Goal: Task Accomplishment & Management: Manage account settings

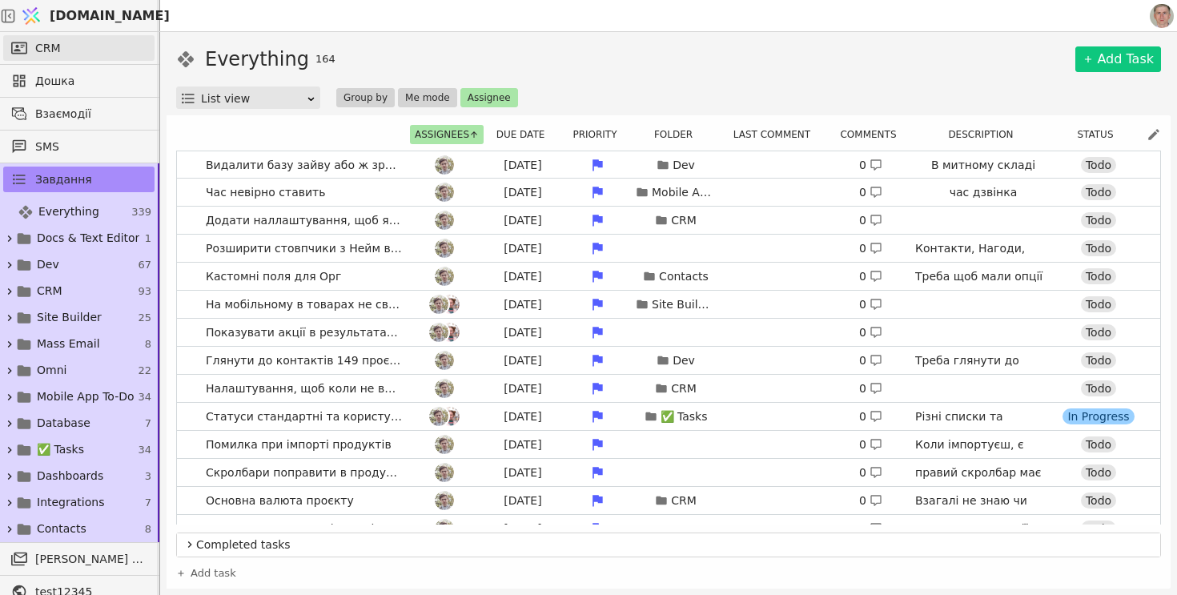
click at [60, 50] on link "CRM" at bounding box center [78, 48] width 151 height 26
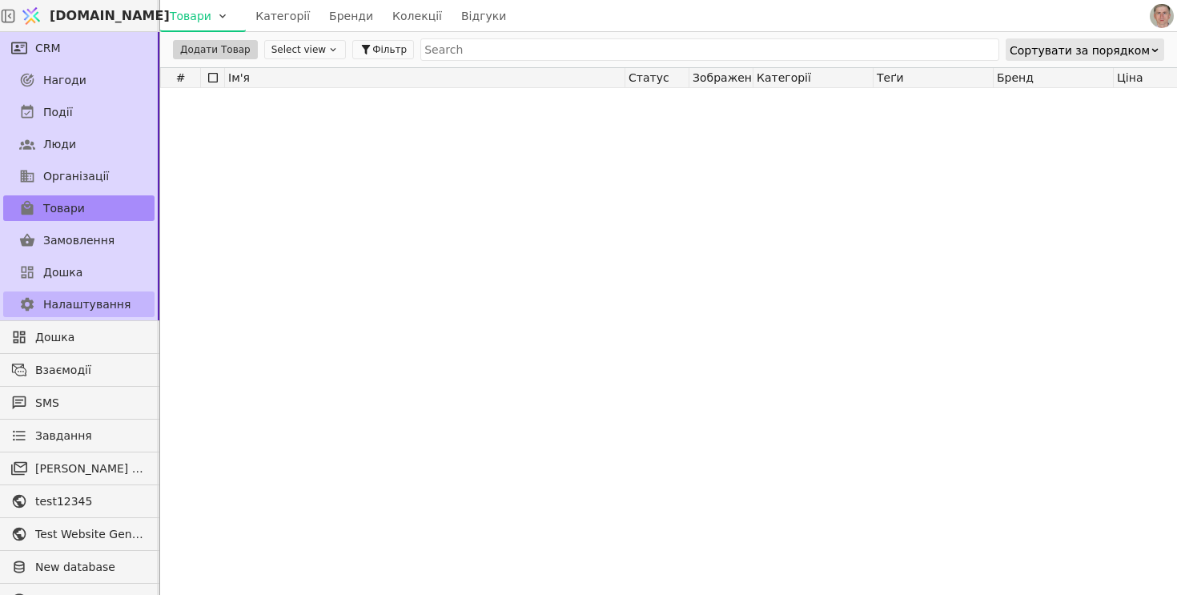
click at [95, 297] on span "Налаштування" at bounding box center [86, 304] width 87 height 17
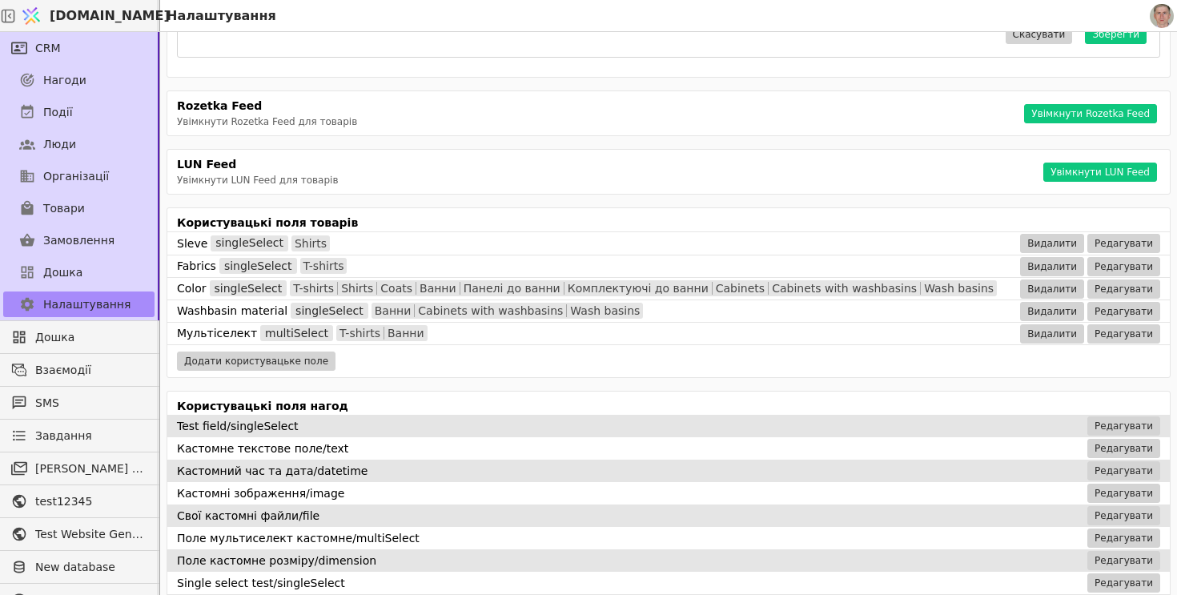
scroll to position [629, 0]
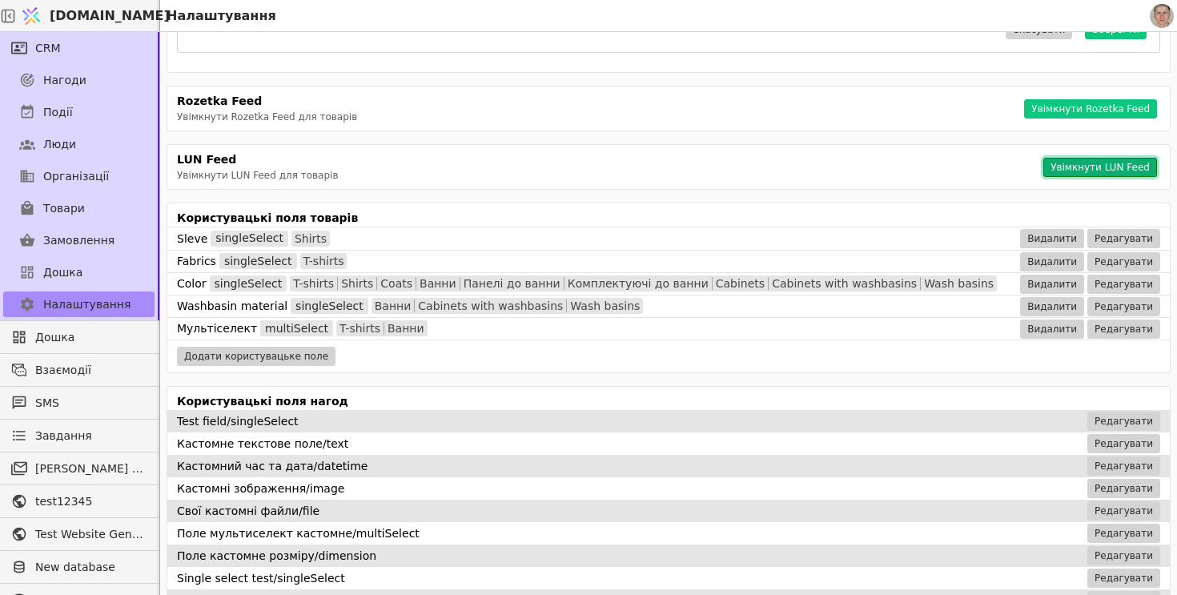
click at [1077, 170] on button "Увімкнути LUN Feed" at bounding box center [1100, 167] width 114 height 19
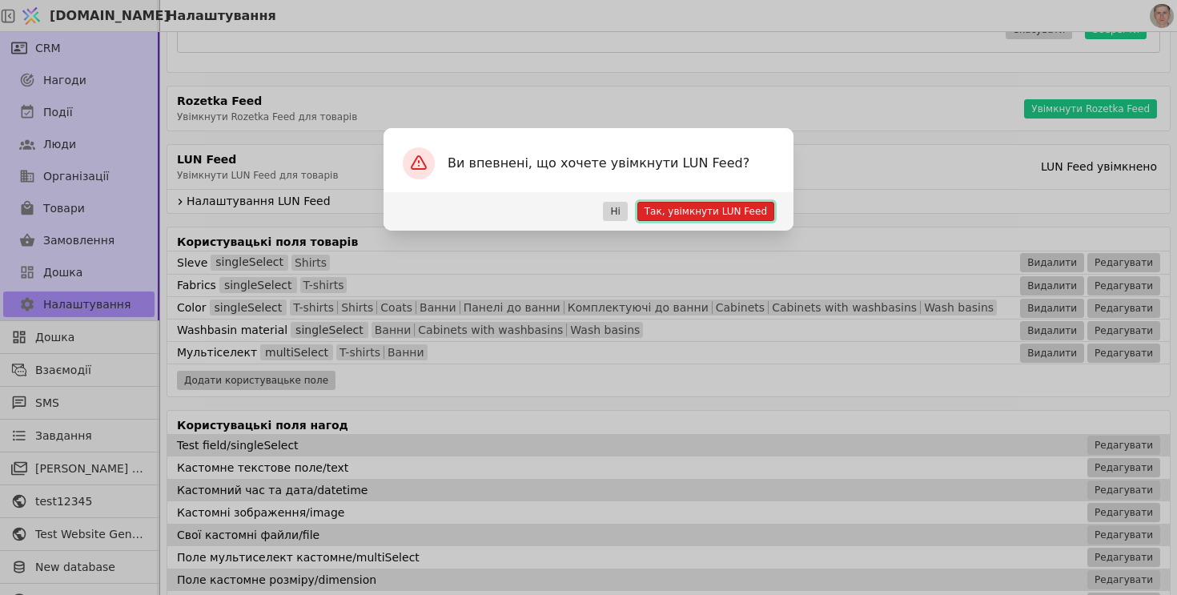
click at [680, 205] on button "Так, увімкнути LUN Feed" at bounding box center [705, 211] width 137 height 19
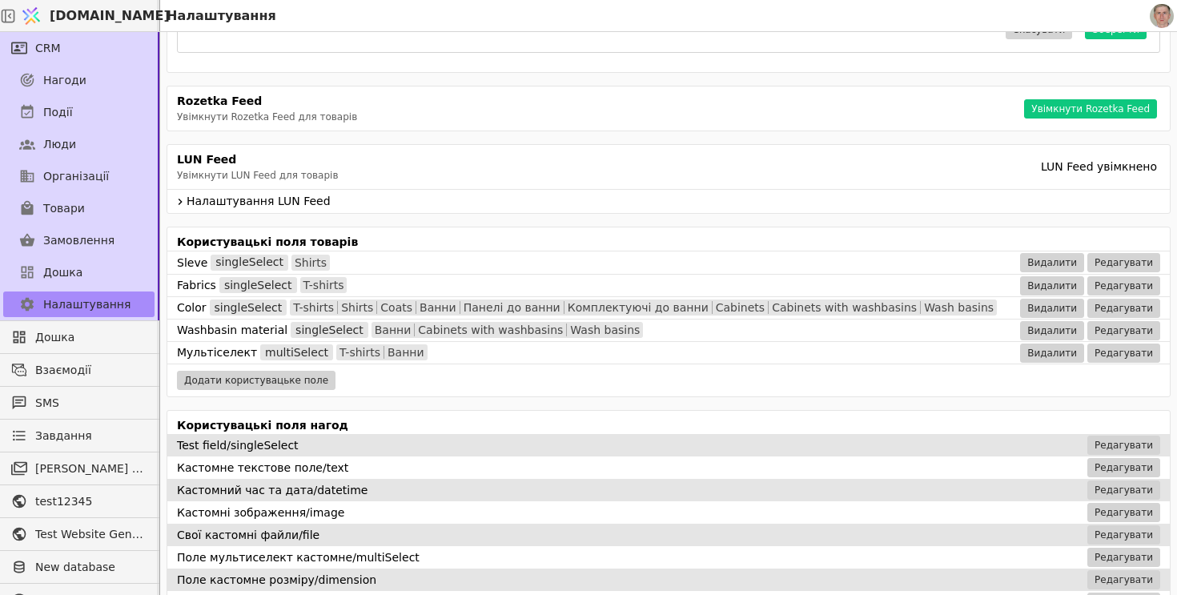
click at [187, 203] on span "Налаштування LUN Feed" at bounding box center [675, 201] width 977 height 17
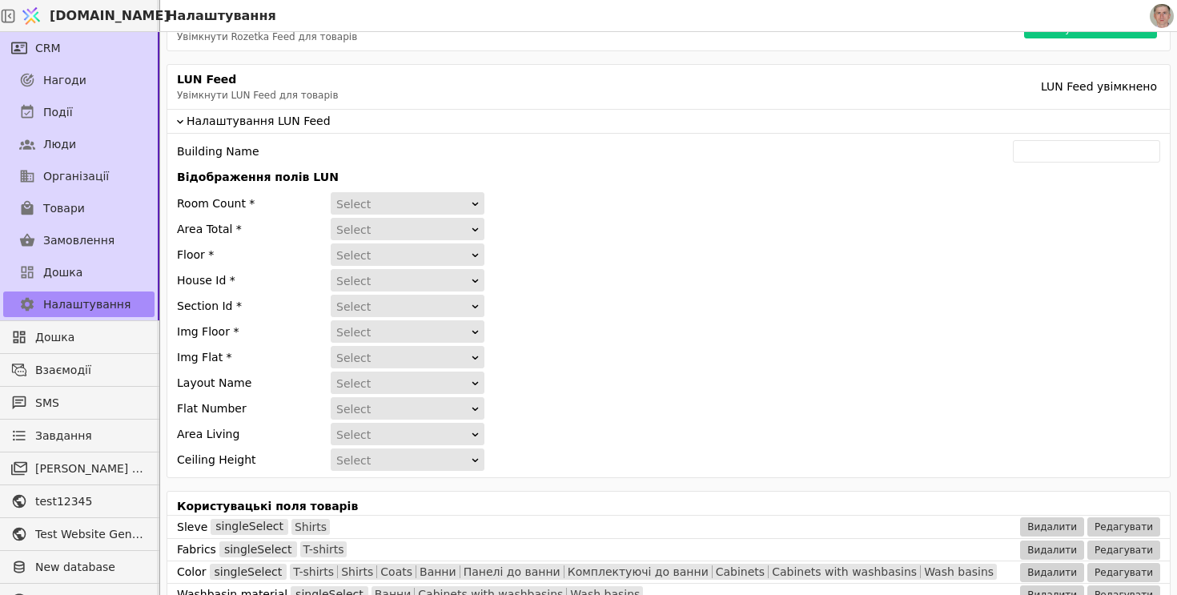
scroll to position [714, 0]
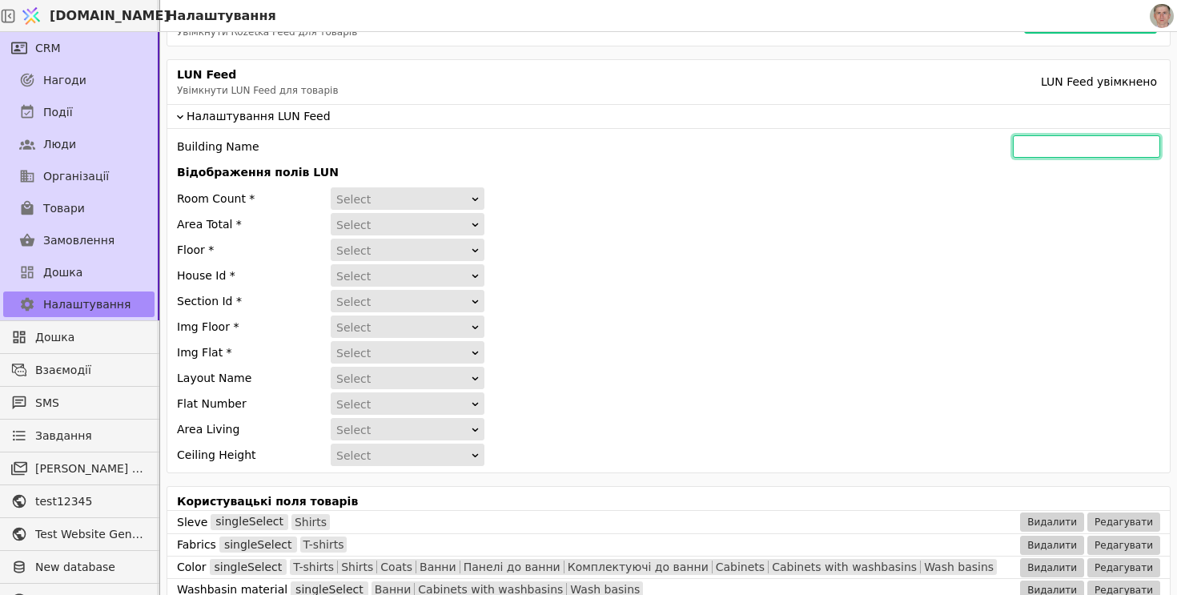
click at [1083, 148] on input "text" at bounding box center [1086, 146] width 147 height 22
click at [817, 134] on div "Building Name Відображення полів LUN Room Count * Select Area Total * Select Fl…" at bounding box center [668, 300] width 1002 height 344
